Goal: Information Seeking & Learning: Learn about a topic

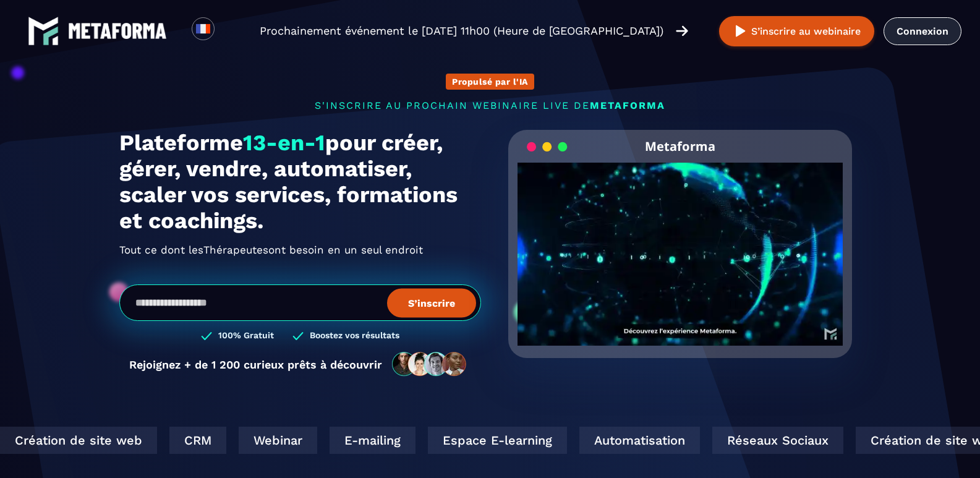
click at [929, 30] on link "Connexion" at bounding box center [922, 31] width 78 height 28
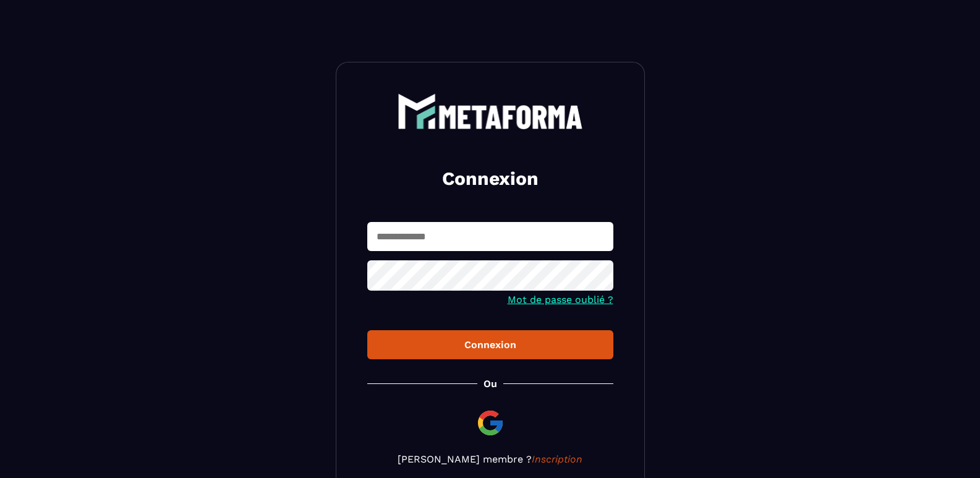
type input "**********"
click at [488, 347] on div "Connexion" at bounding box center [490, 345] width 226 height 12
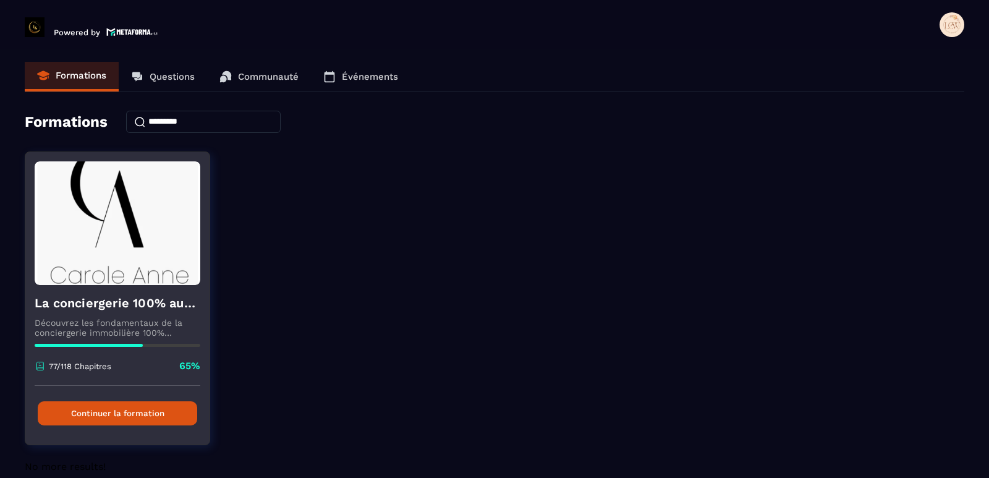
click at [119, 420] on button "Continuer la formation" at bounding box center [117, 413] width 159 height 24
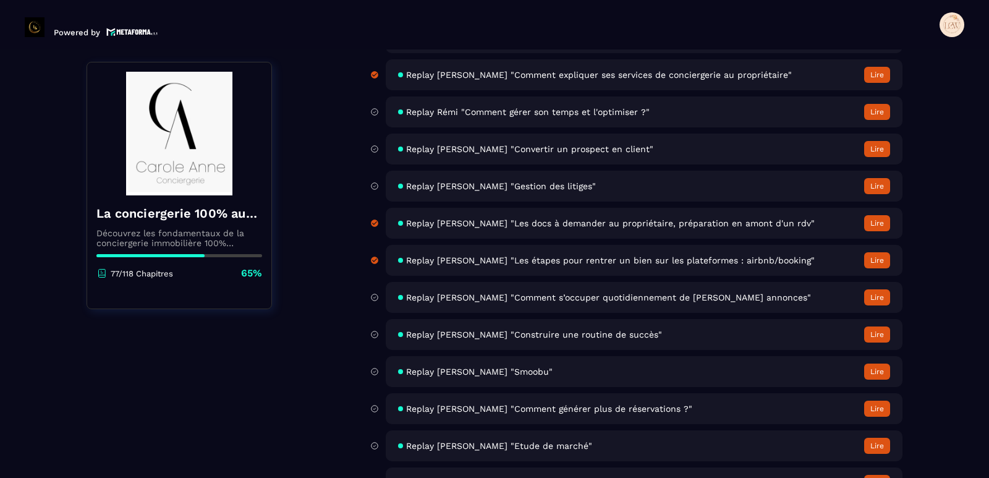
scroll to position [4203, 0]
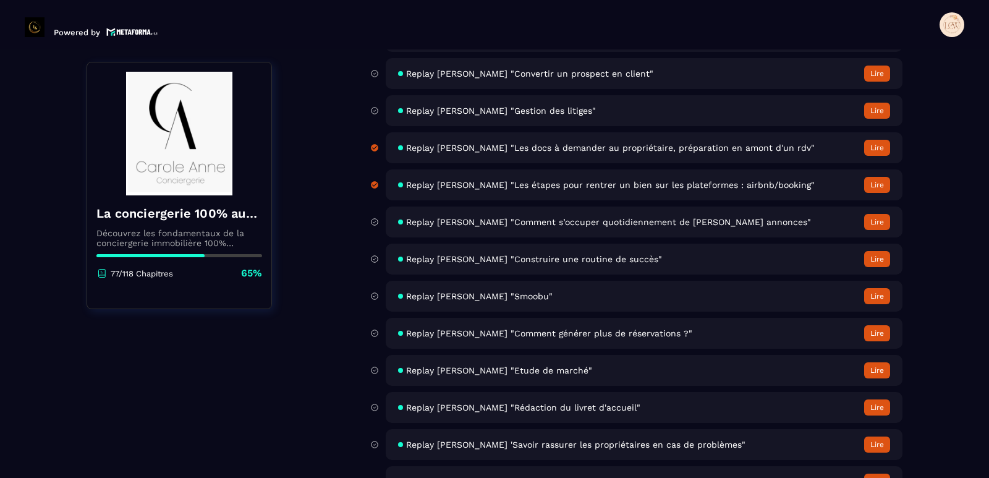
click at [525, 369] on span "Replay Carole Anne "Etude de marché"" at bounding box center [499, 370] width 186 height 10
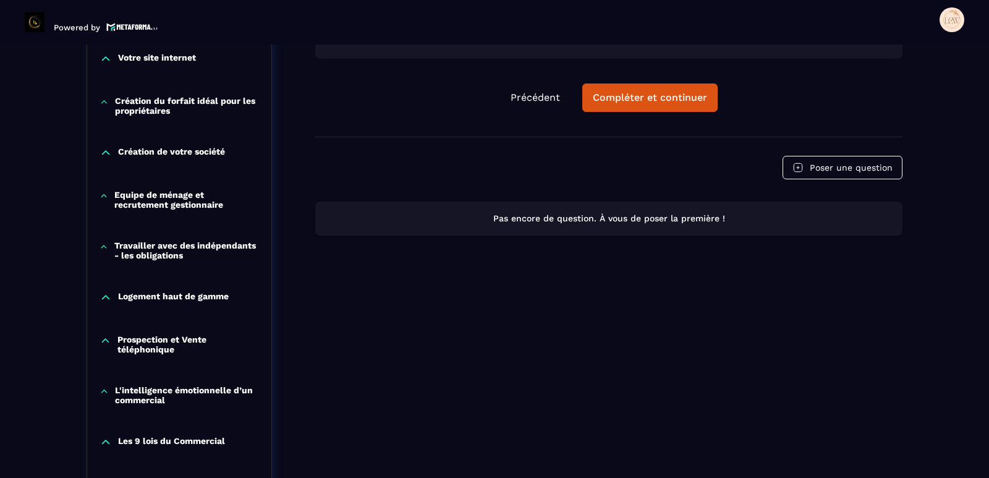
scroll to position [556, 0]
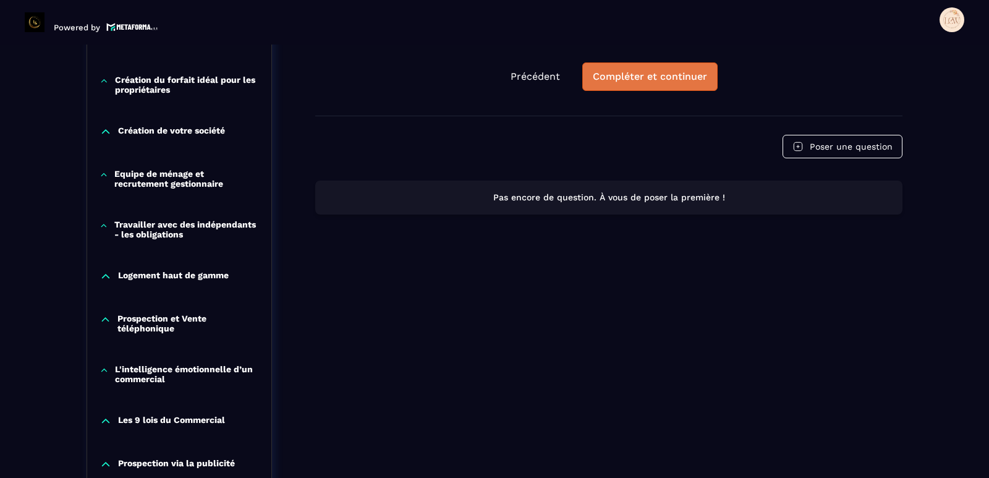
click at [656, 68] on button "Compléter et continuer" at bounding box center [649, 76] width 135 height 28
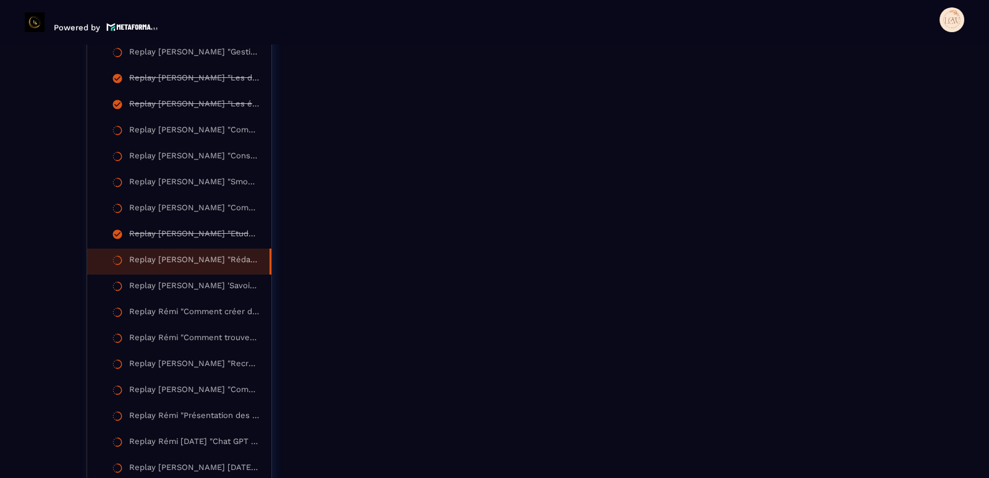
scroll to position [1916, 0]
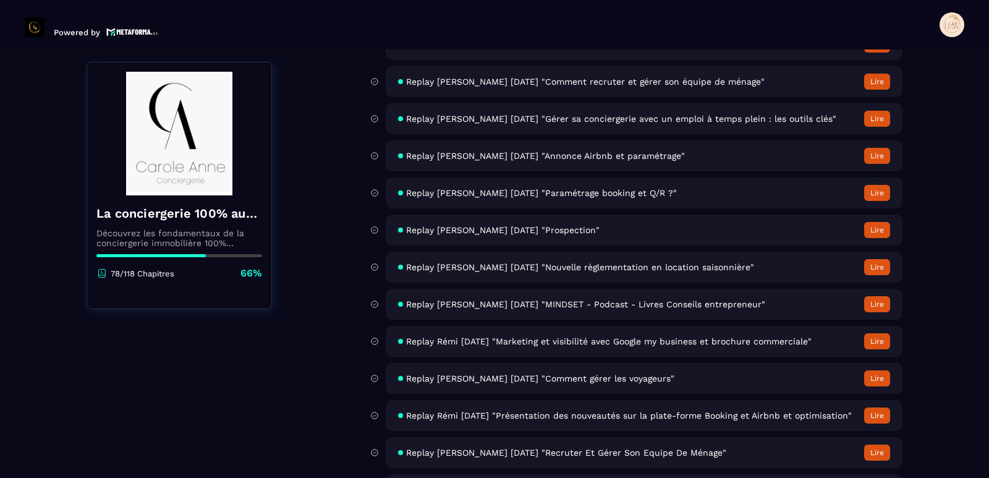
scroll to position [5088, 0]
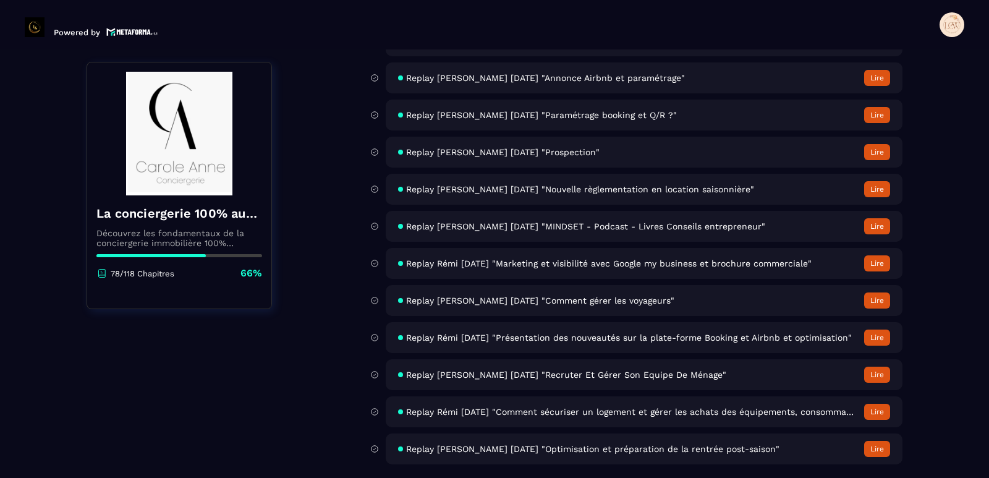
click at [885, 227] on button "Lire" at bounding box center [877, 226] width 26 height 16
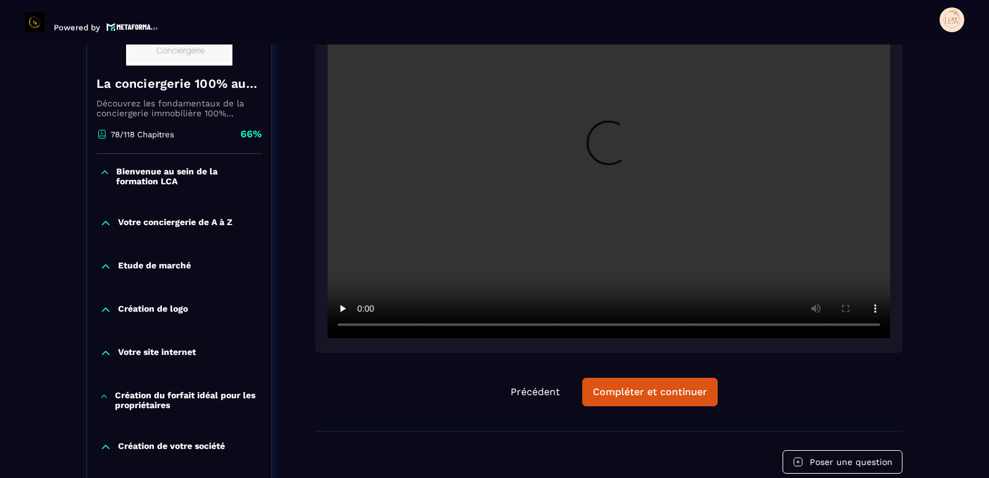
scroll to position [252, 0]
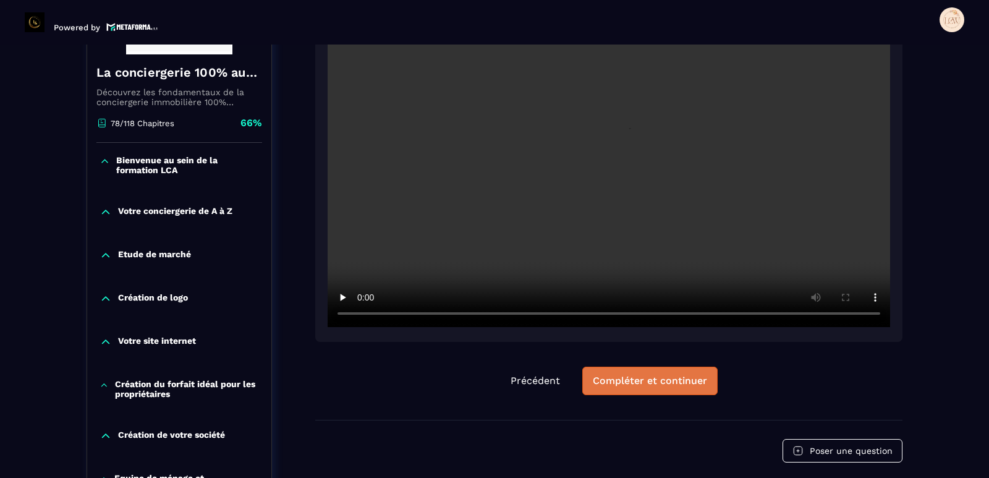
click at [642, 380] on div "Compléter et continuer" at bounding box center [650, 381] width 114 height 12
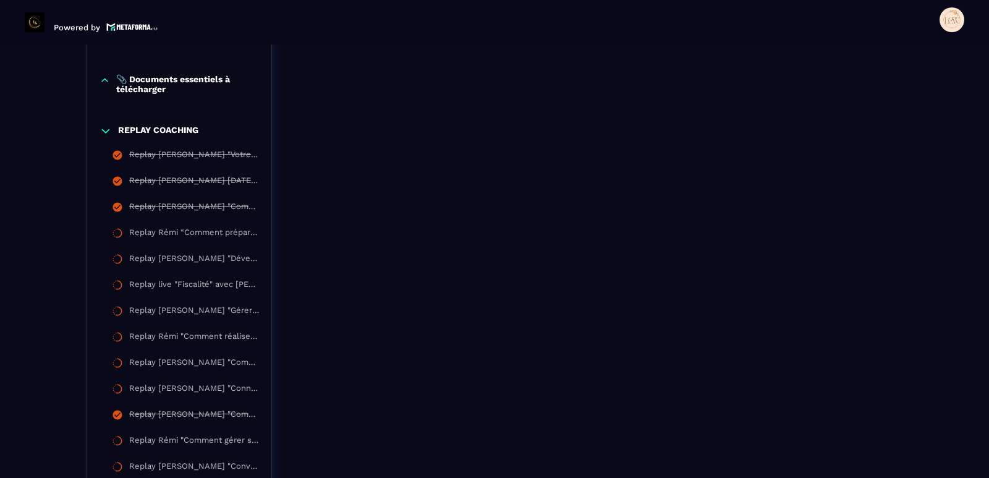
scroll to position [1426, 0]
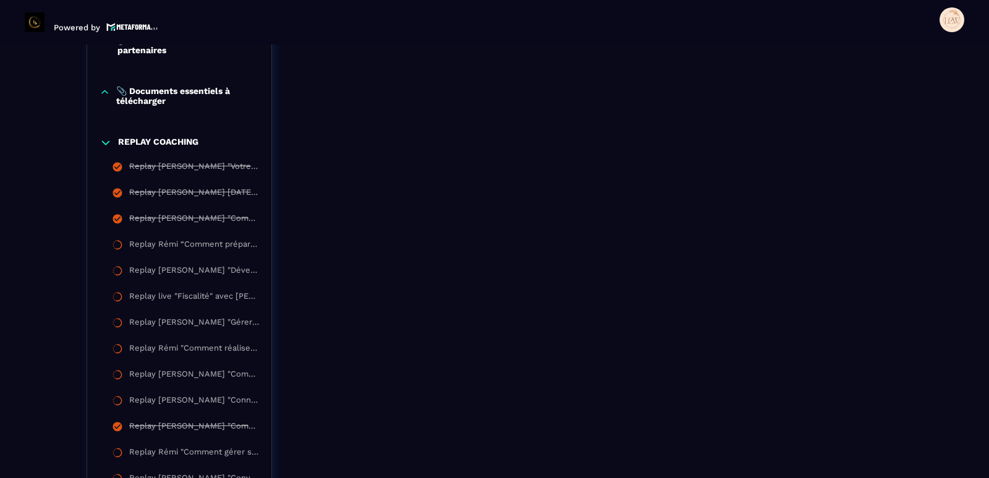
click at [176, 145] on p "REPLAY COACHING" at bounding box center [158, 143] width 80 height 12
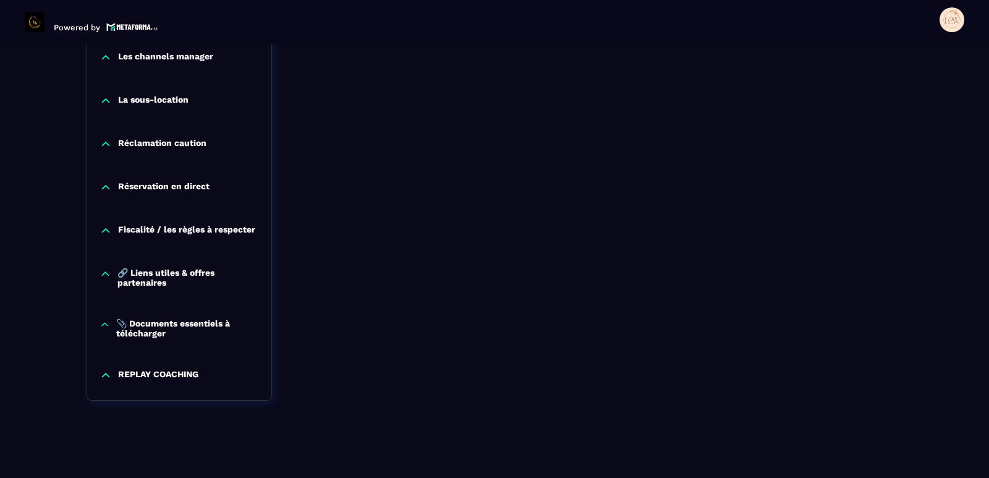
scroll to position [1198, 0]
click at [152, 376] on p "REPLAY COACHING" at bounding box center [158, 375] width 80 height 12
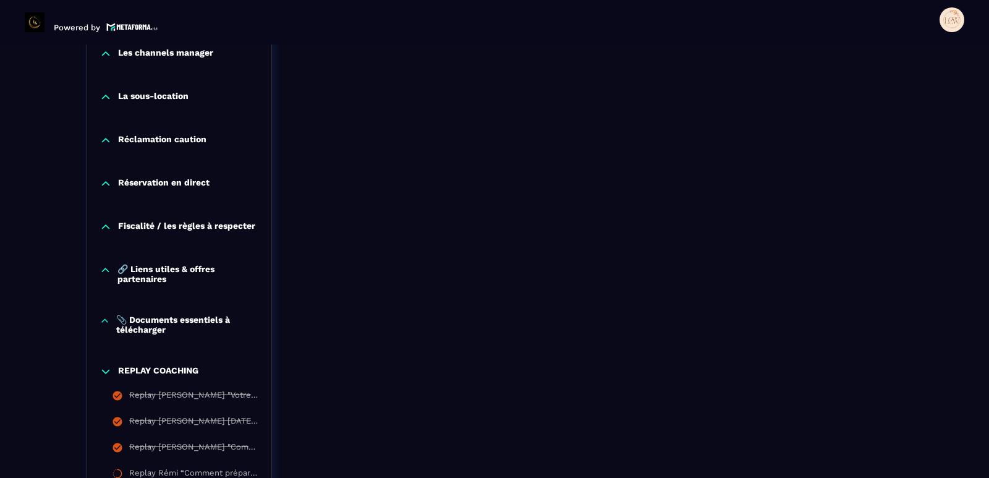
scroll to position [1426, 0]
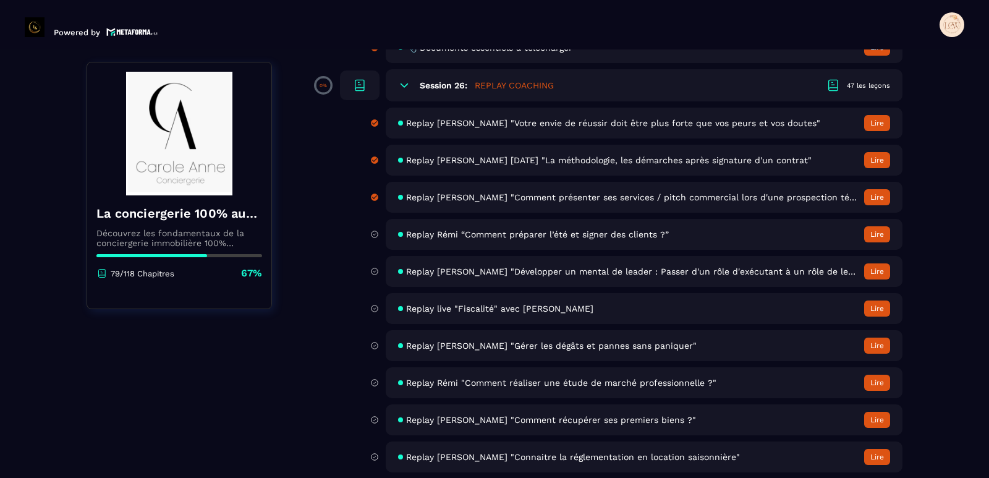
scroll to position [4264, 0]
